Goal: Task Accomplishment & Management: Manage account settings

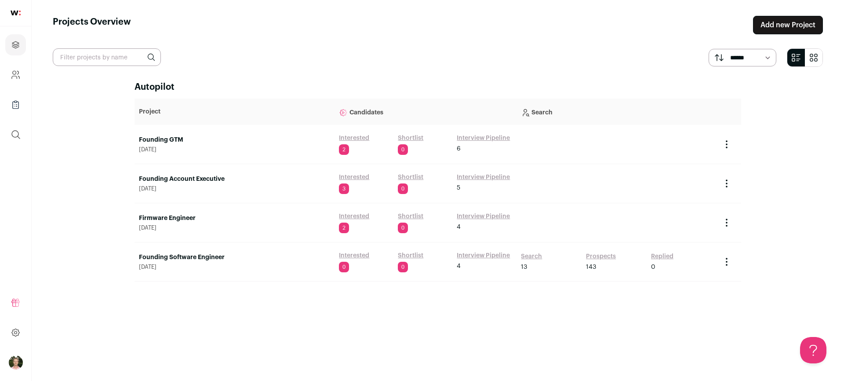
click at [174, 140] on link "Founding GTM" at bounding box center [234, 139] width 191 height 9
click at [189, 175] on link "Founding Account Executive" at bounding box center [234, 179] width 191 height 9
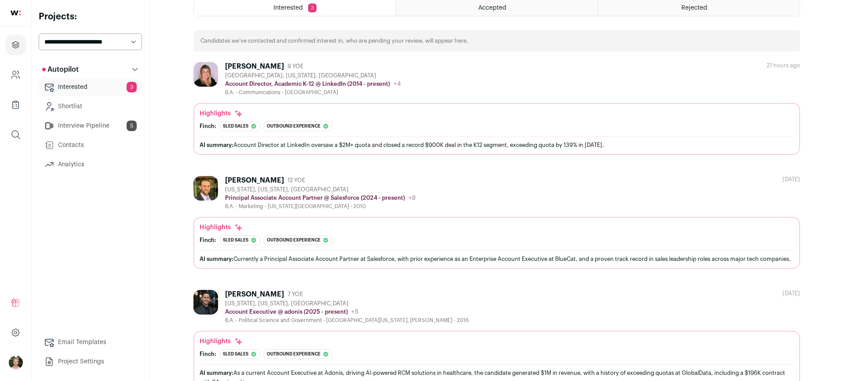
scroll to position [75, 0]
